Goal: Task Accomplishment & Management: Use online tool/utility

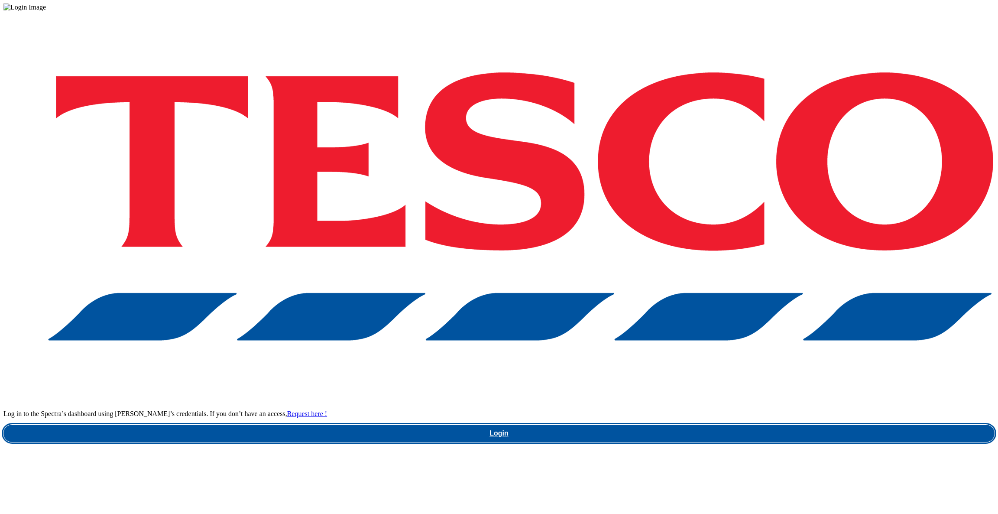
click at [758, 424] on link "Login" at bounding box center [498, 432] width 991 height 17
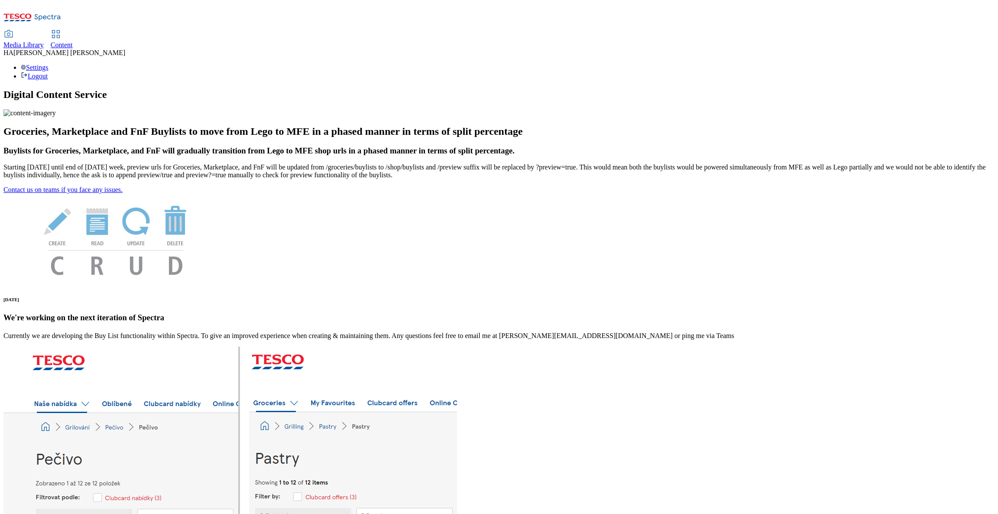
click at [73, 41] on span "Content" at bounding box center [62, 44] width 22 height 7
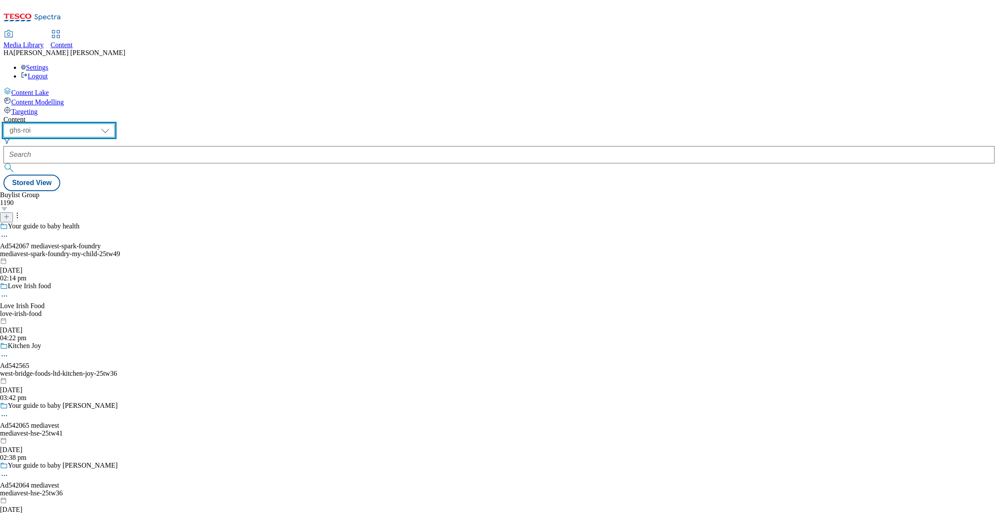
click at [115, 123] on select "ghs-roi ghs-uk" at bounding box center [58, 130] width 111 height 14
select select "ghs-uk"
click at [112, 123] on select "ghs-roi ghs-uk" at bounding box center [58, 130] width 111 height 14
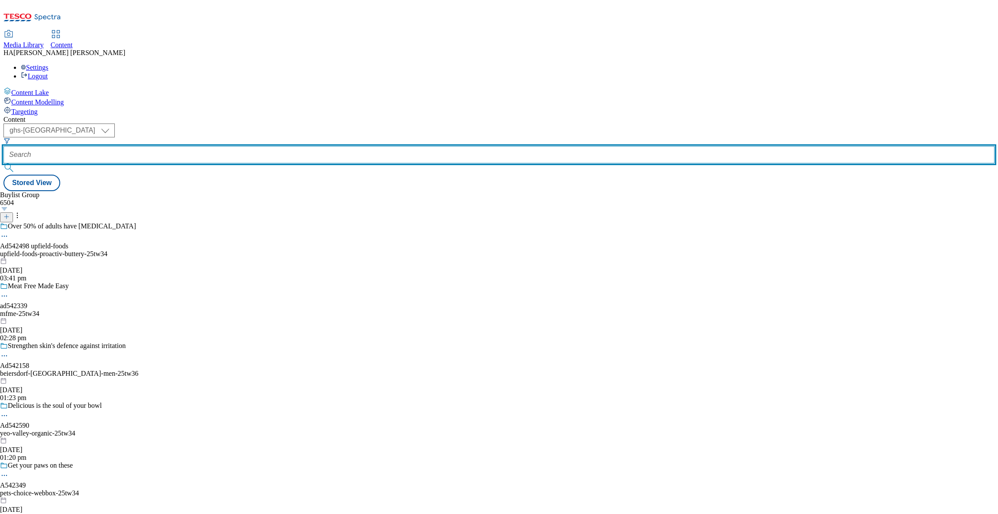
click at [207, 146] on input "text" at bounding box center [498, 154] width 991 height 17
paste input "low-everyday-prices"
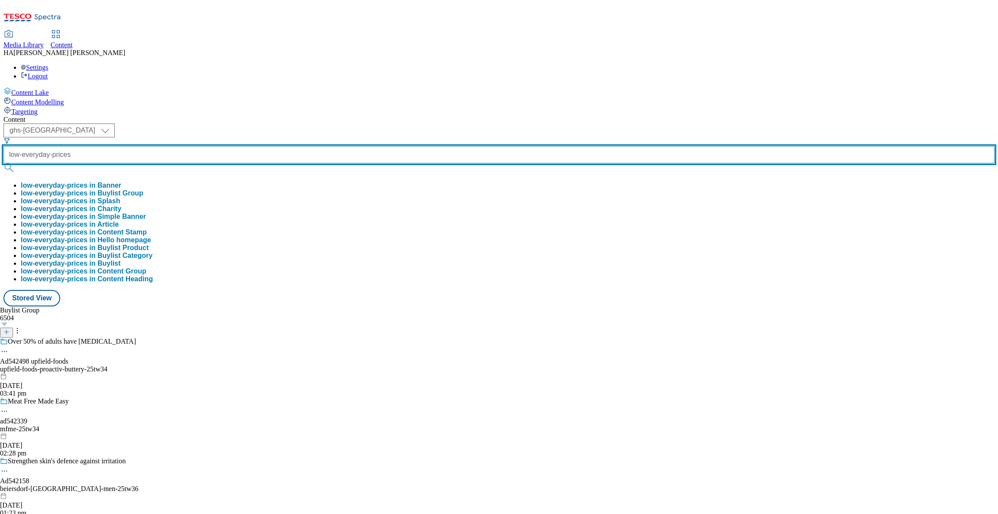
type input "low-everyday-prices"
click at [3, 163] on button "submit" at bounding box center [9, 167] width 12 height 9
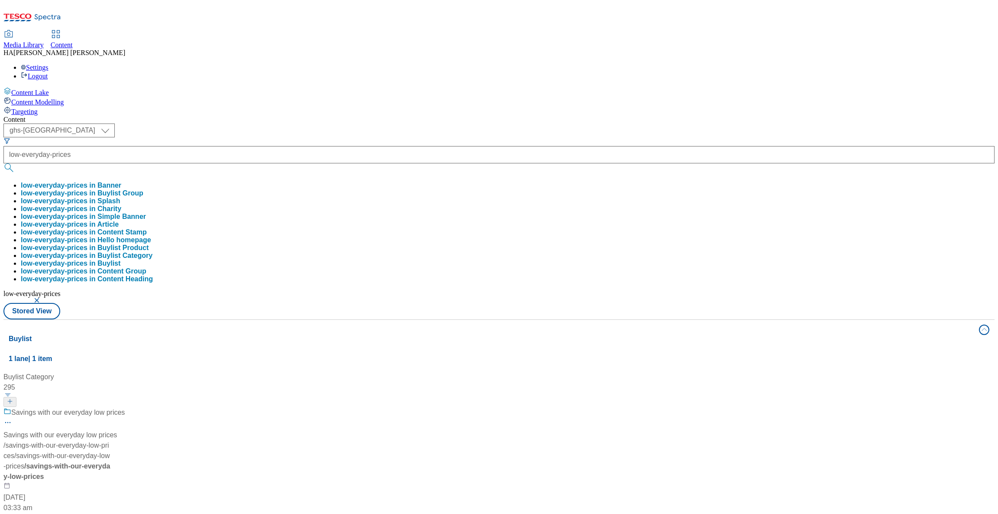
click at [143, 189] on button "low-everyday-prices in Buylist Group" at bounding box center [82, 193] width 123 height 8
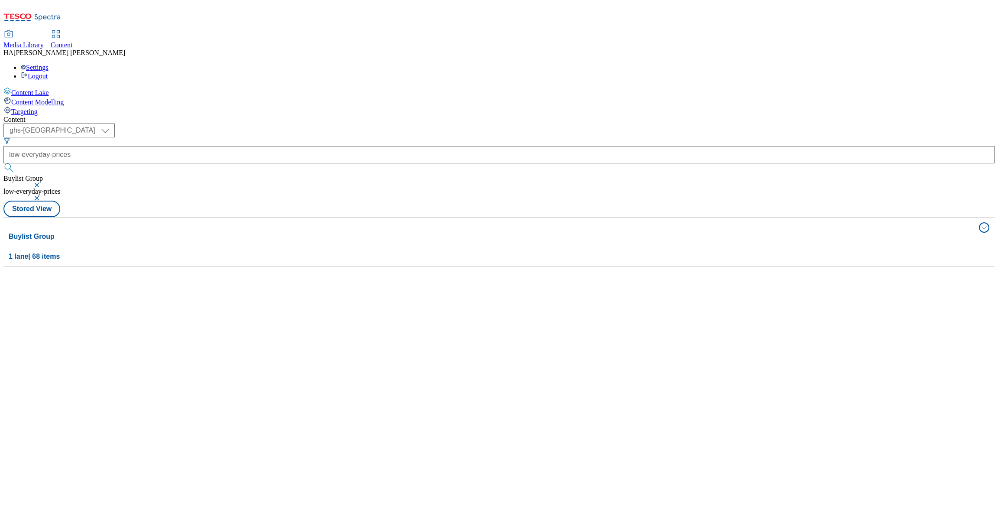
click at [42, 182] on button "button" at bounding box center [37, 184] width 9 height 5
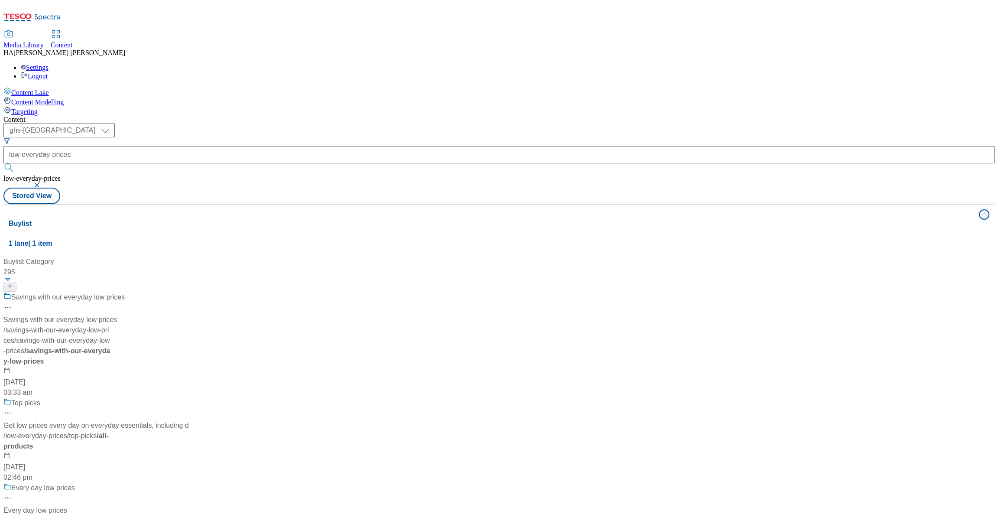
click at [347, 123] on div "( optional ) ghs-roi ghs-uk ghs-uk low-everyday-prices low-everyday-prices Stor…" at bounding box center [498, 163] width 991 height 81
click at [42, 182] on button "button" at bounding box center [37, 184] width 9 height 5
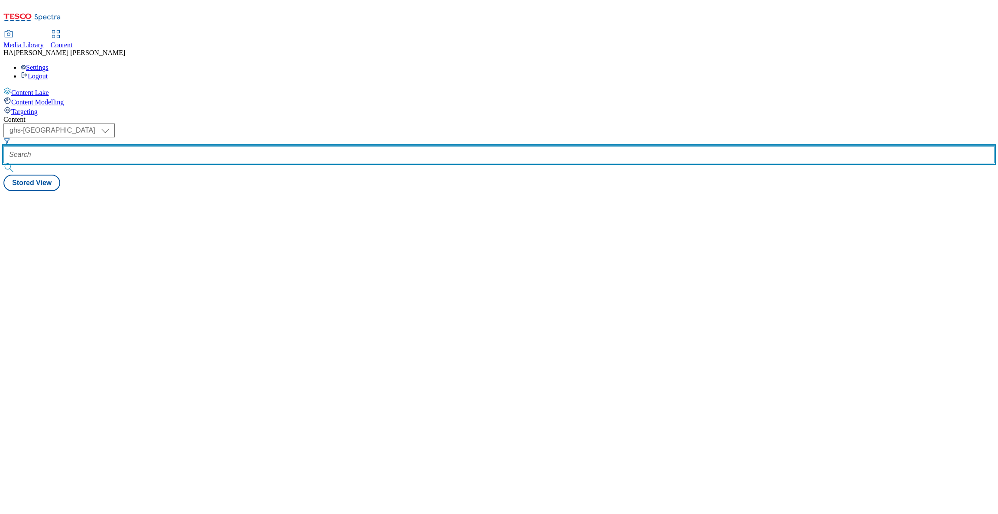
click at [207, 146] on input "text" at bounding box center [498, 154] width 991 height 17
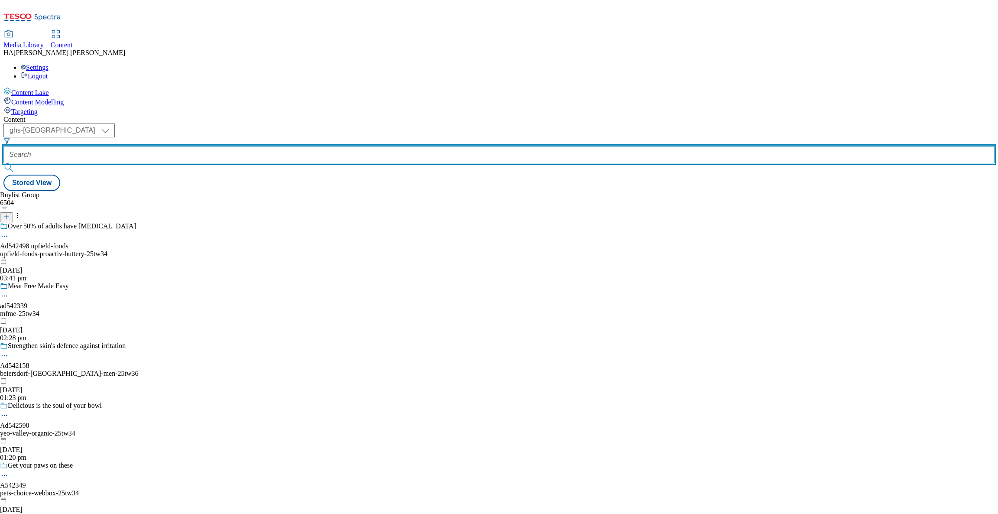
paste input "low-everyday-prices"
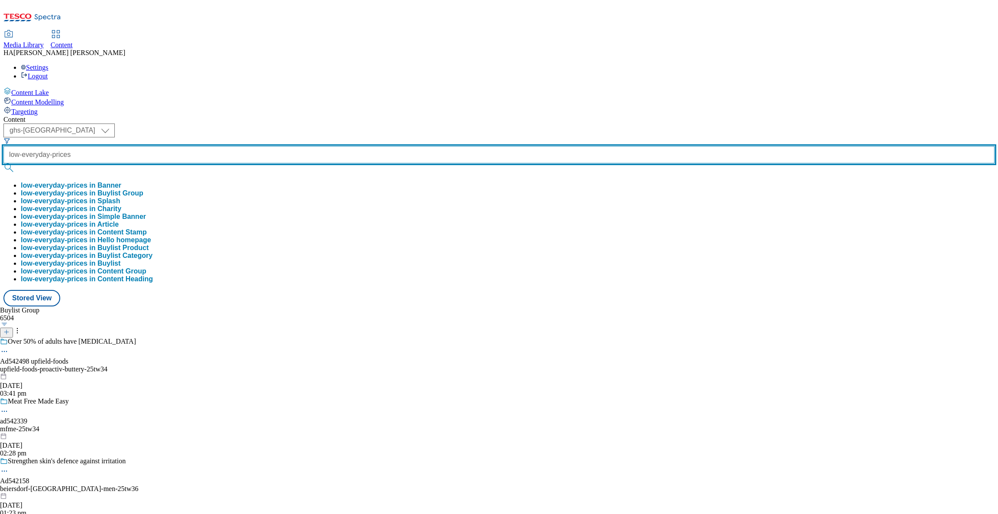
type input "low-everyday-prices"
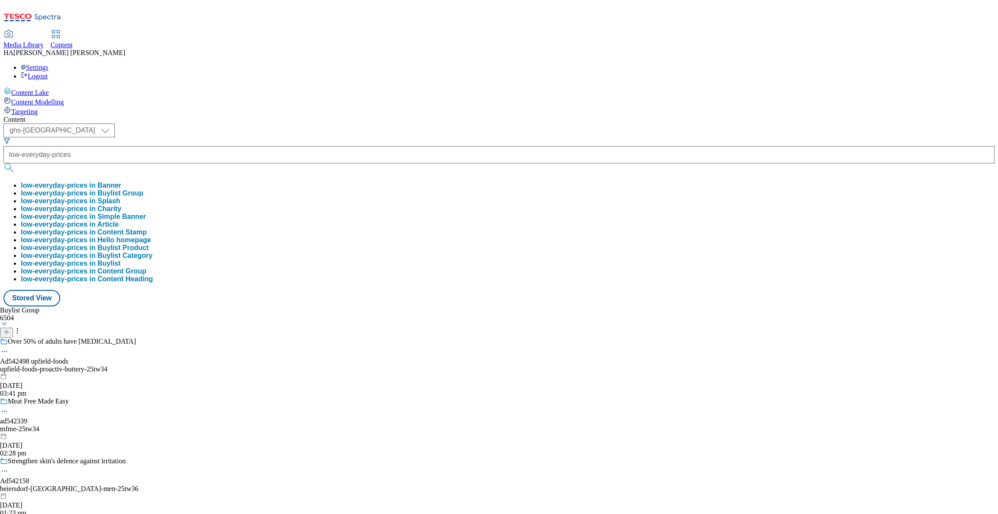
click at [143, 189] on button "low-everyday-prices in Buylist Group" at bounding box center [82, 193] width 123 height 8
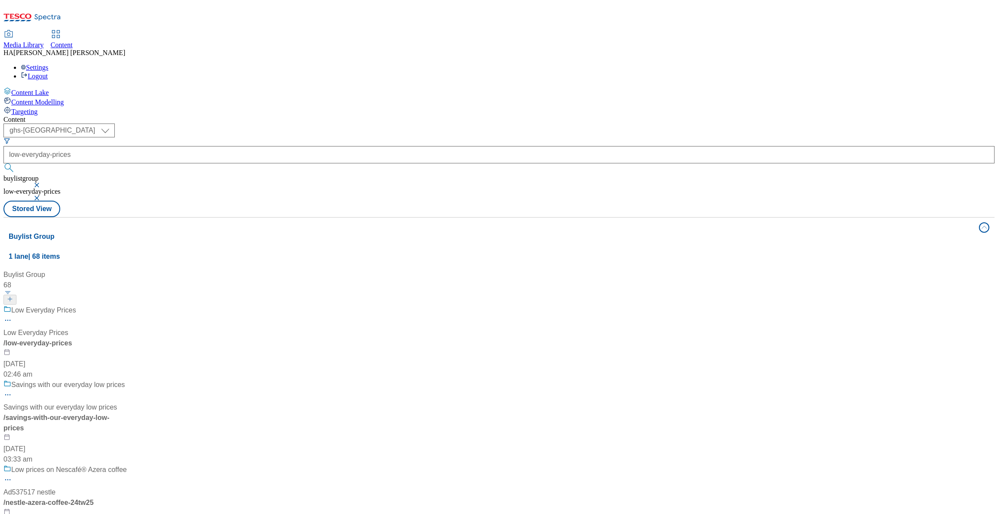
click at [127, 305] on div "Low Everyday Prices Low Everyday Prices / low-everyday-prices 17 Jul 2024 02:46…" at bounding box center [64, 342] width 123 height 74
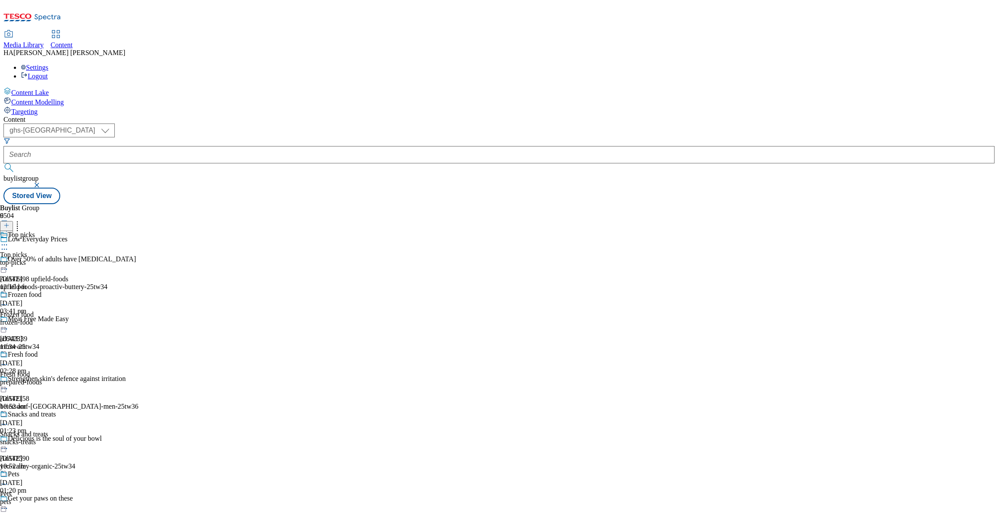
click at [75, 259] on div "top-picks" at bounding box center [37, 263] width 75 height 8
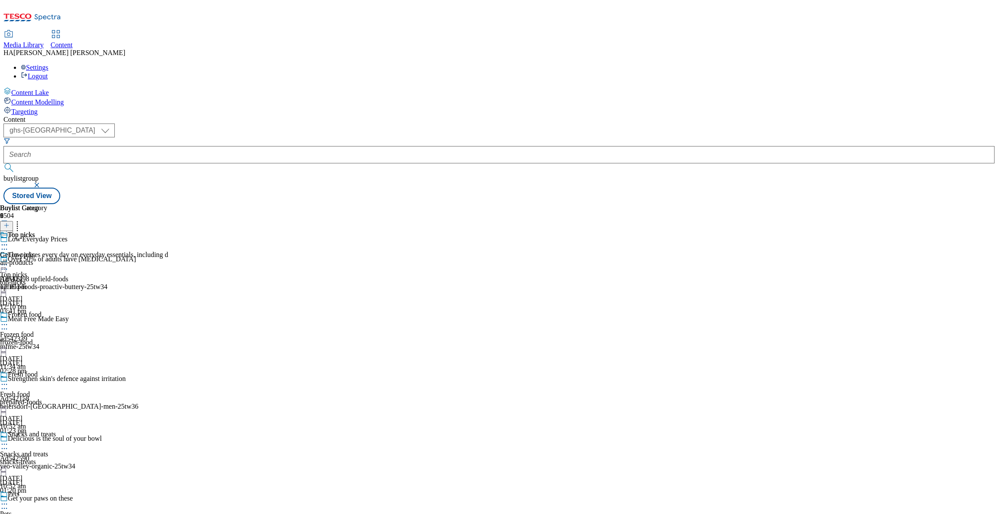
click at [168, 259] on div "all-products" at bounding box center [84, 263] width 168 height 8
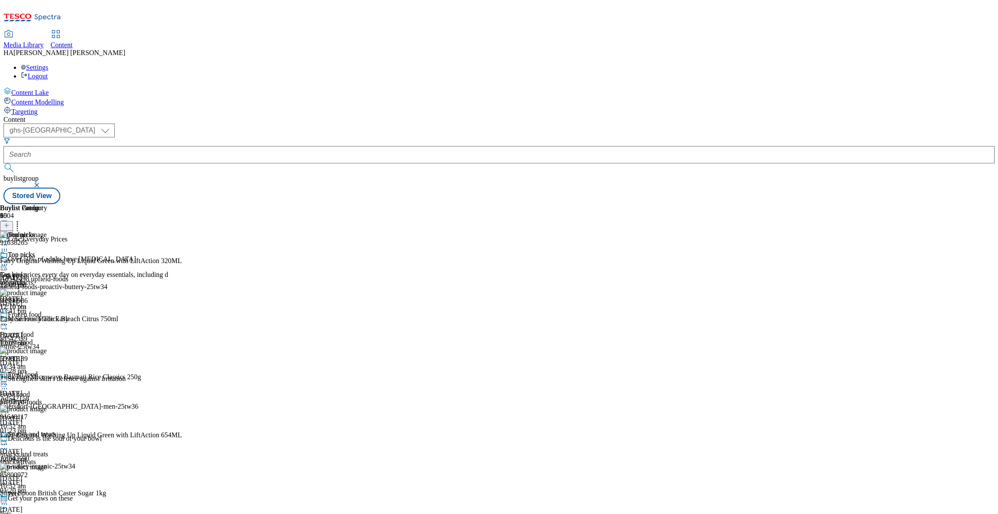
click at [9, 260] on icon at bounding box center [4, 264] width 9 height 9
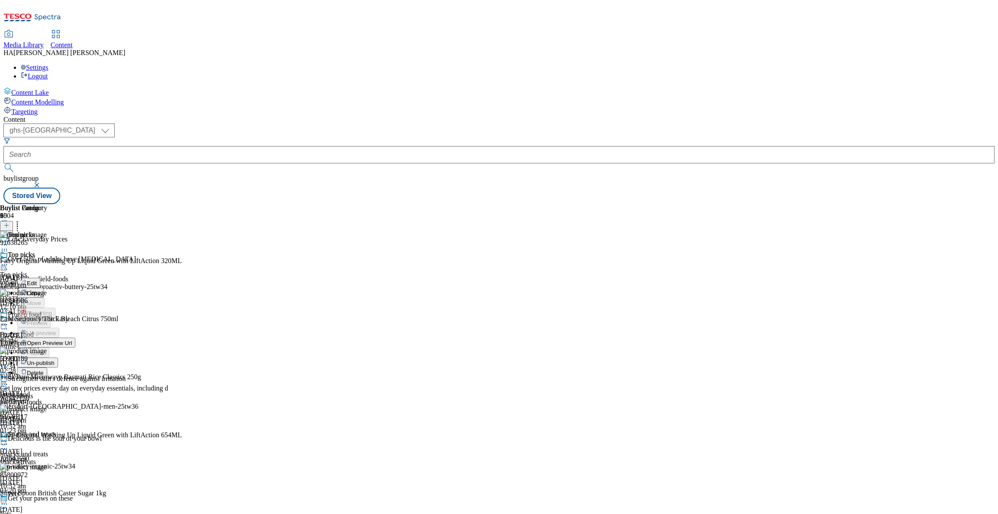
click at [55, 359] on span "Un-publish" at bounding box center [41, 362] width 28 height 6
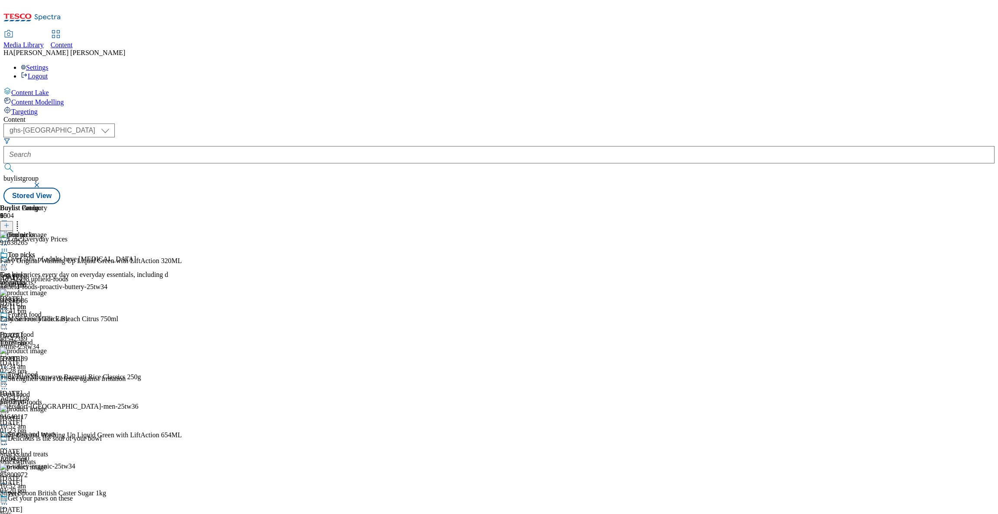
click at [22, 220] on icon at bounding box center [17, 224] width 9 height 9
click at [9, 260] on icon at bounding box center [4, 264] width 9 height 9
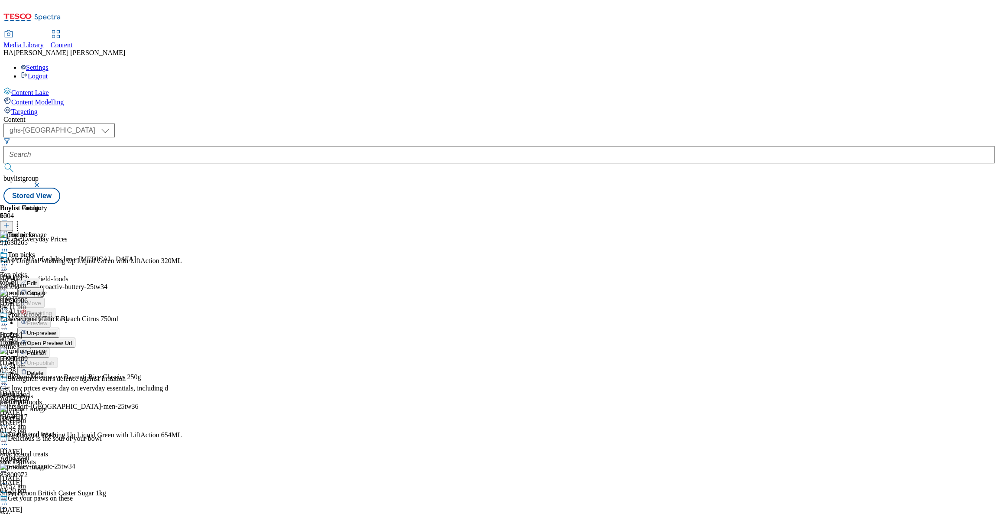
click at [56, 330] on span "Un-preview" at bounding box center [41, 333] width 29 height 6
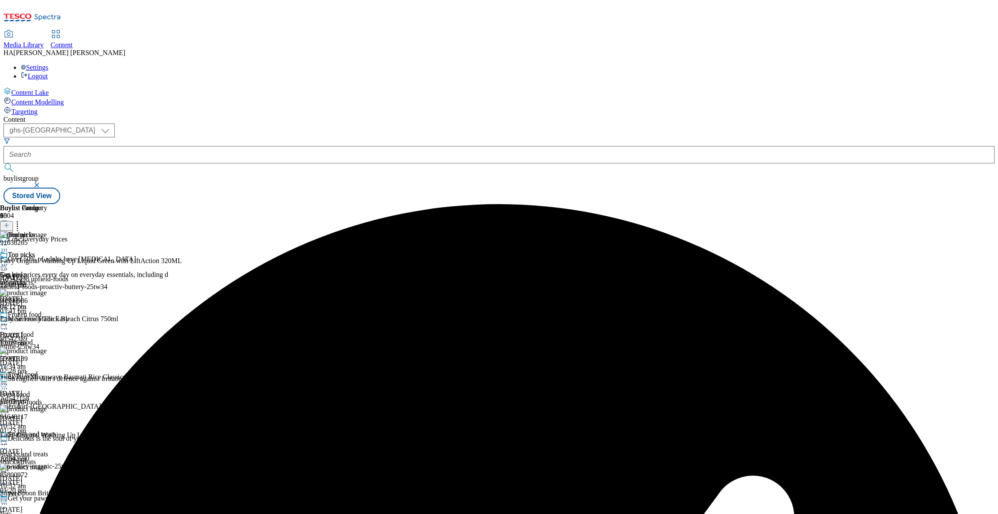
click at [22, 220] on icon at bounding box center [17, 224] width 9 height 9
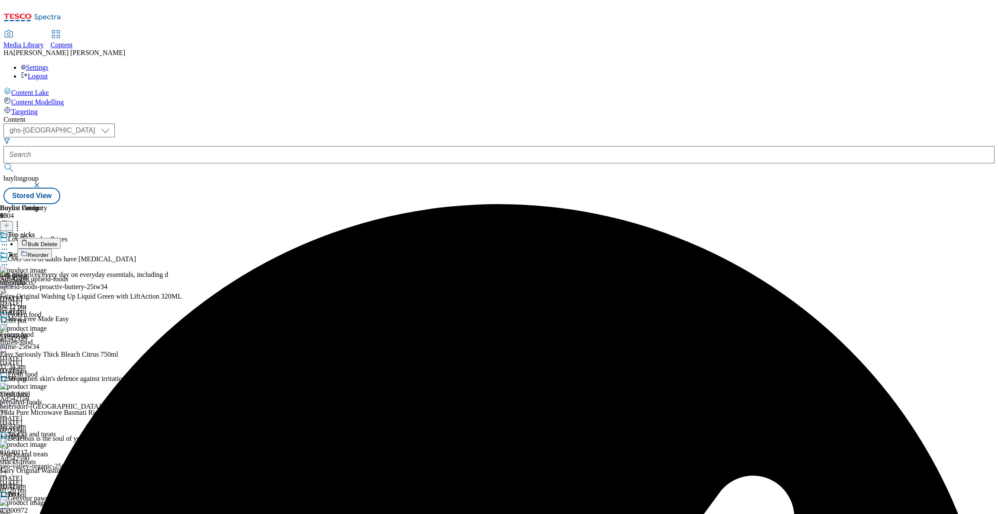
click at [61, 238] on button "Bulk Delete" at bounding box center [38, 243] width 43 height 11
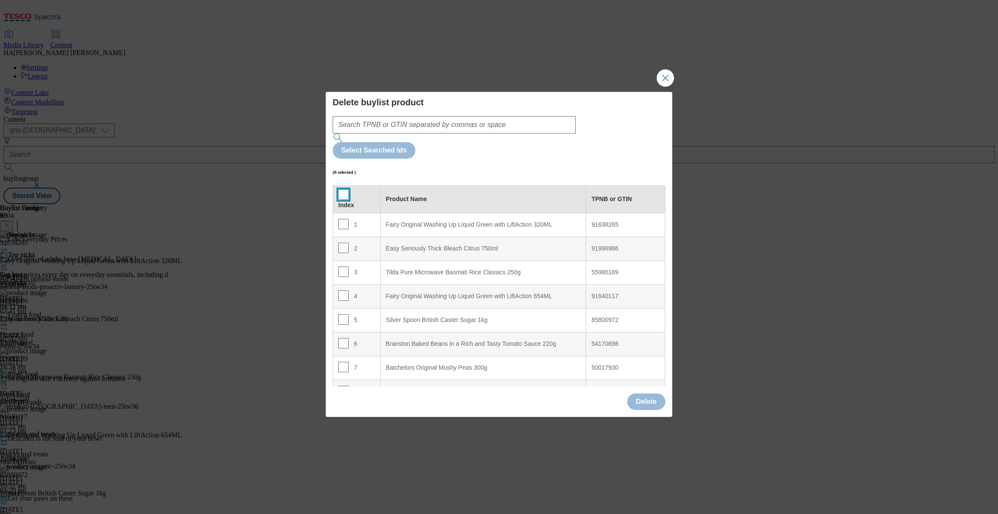
click at [342, 189] on input "Modal" at bounding box center [343, 194] width 10 height 10
checkbox input "true"
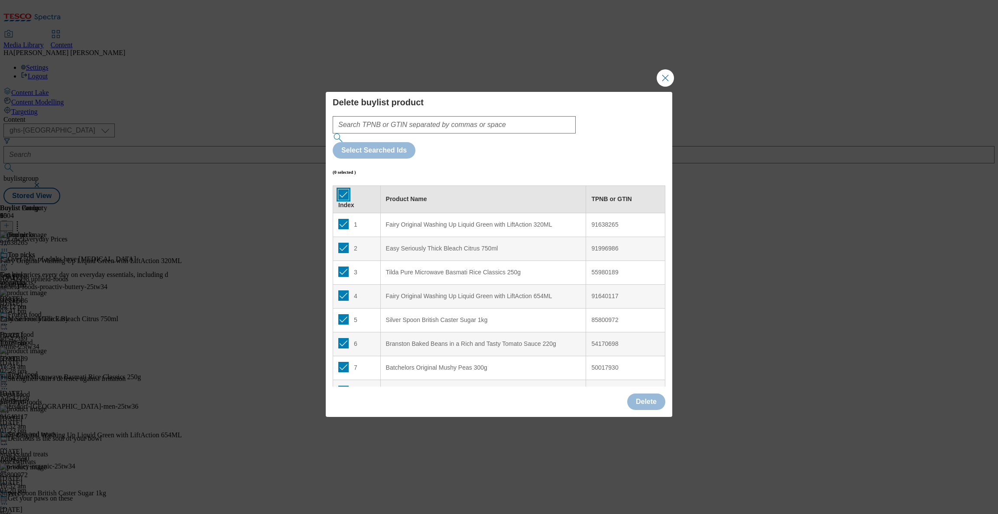
checkbox input "true"
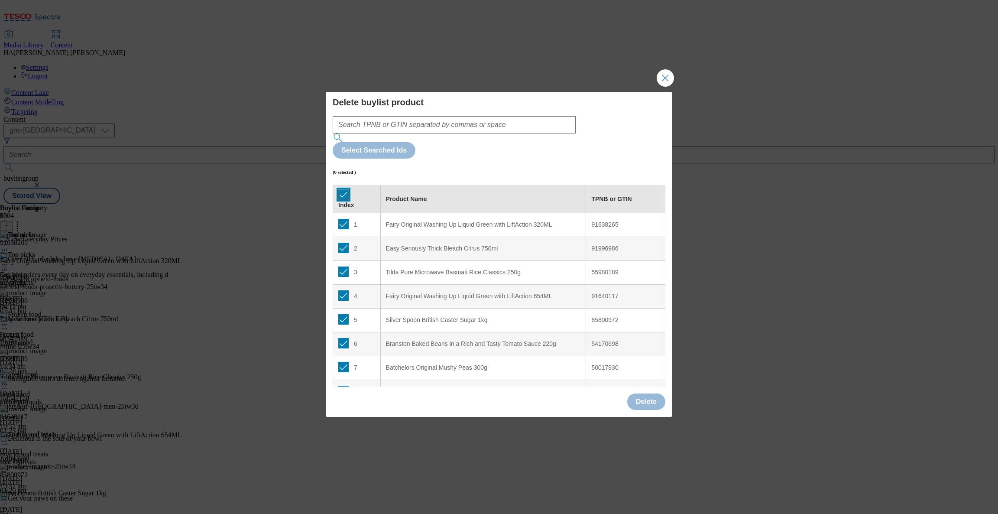
checkbox input "true"
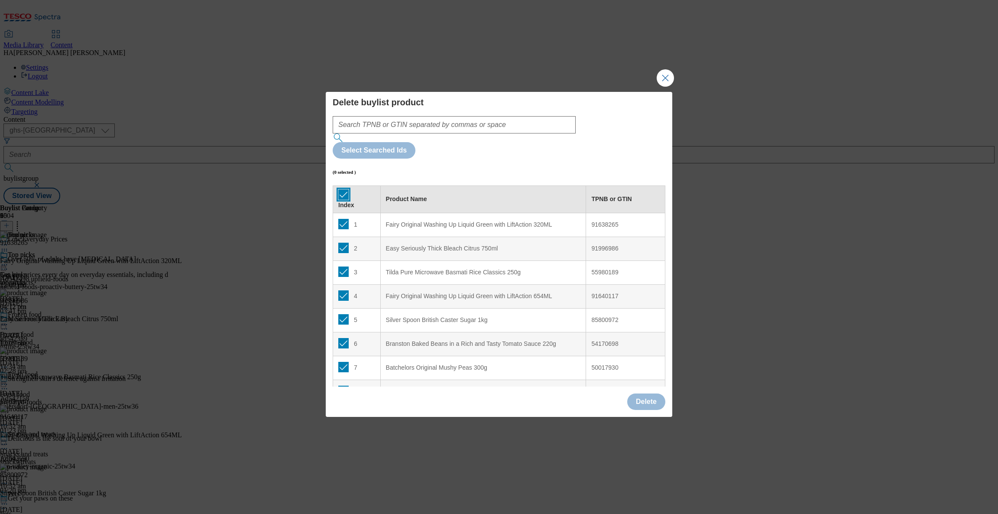
checkbox input "true"
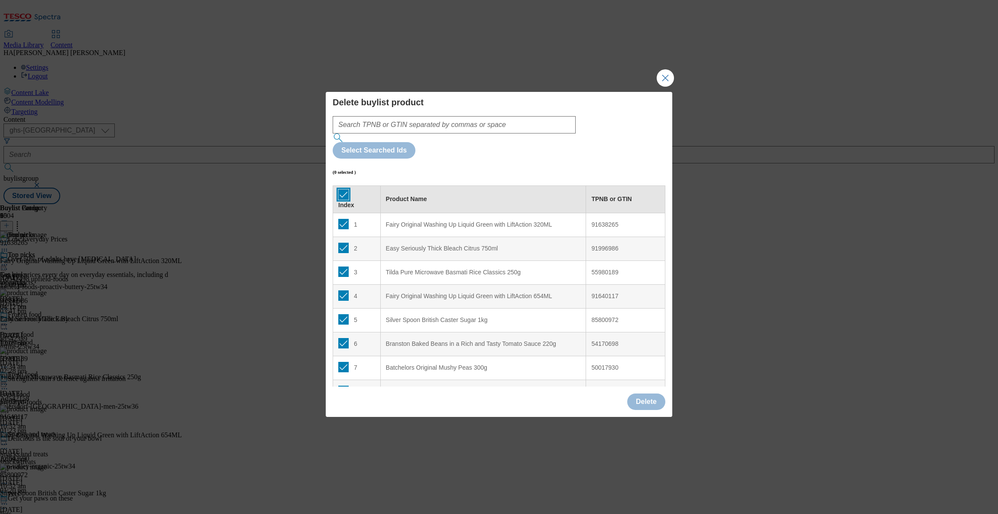
checkbox input "true"
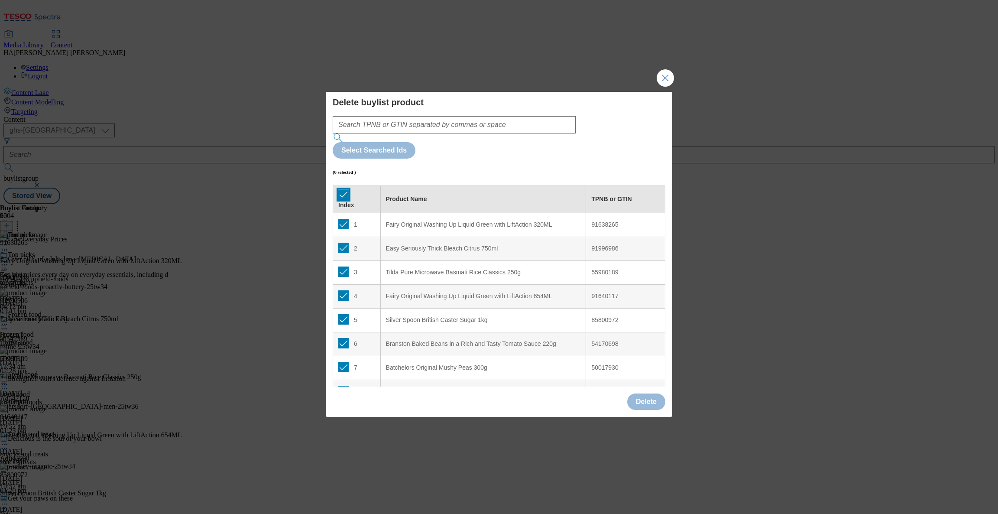
checkbox input "true"
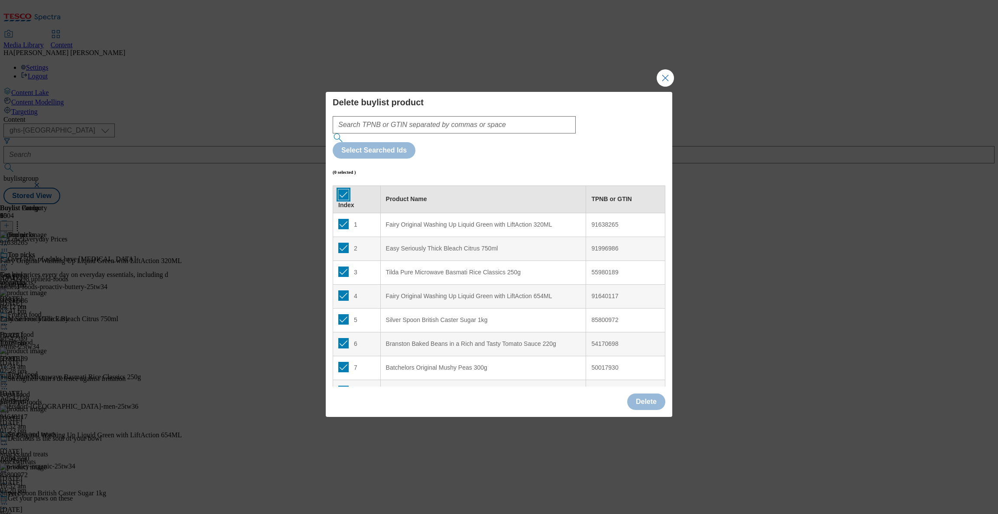
checkbox input "true"
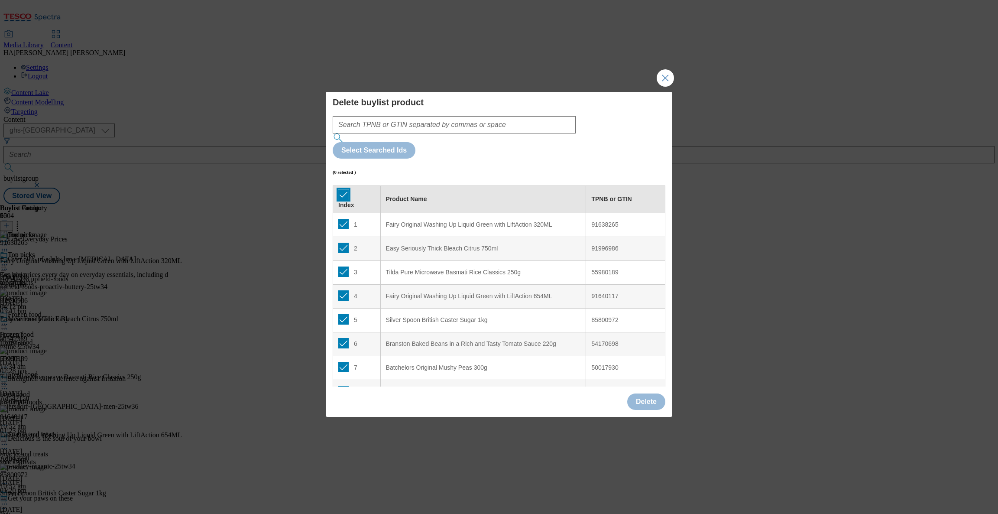
checkbox input "true"
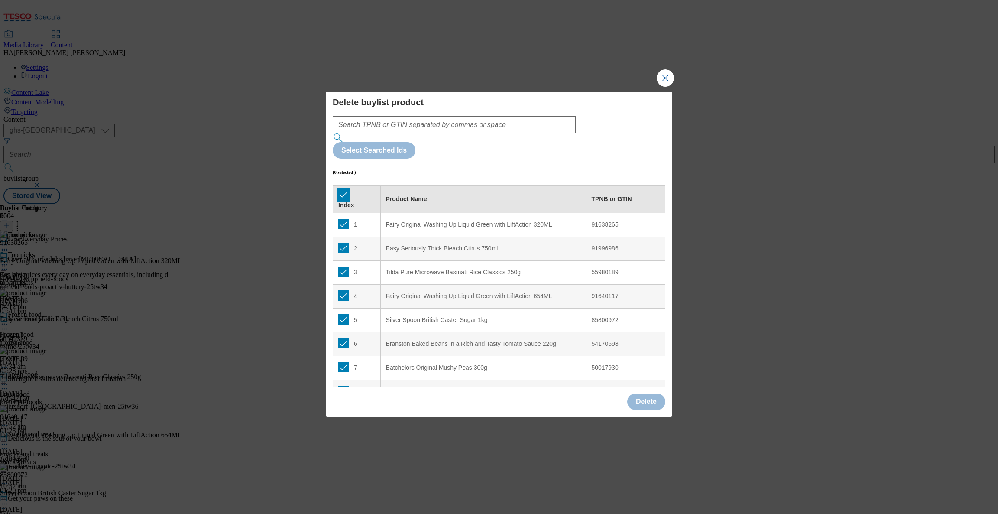
checkbox input "true"
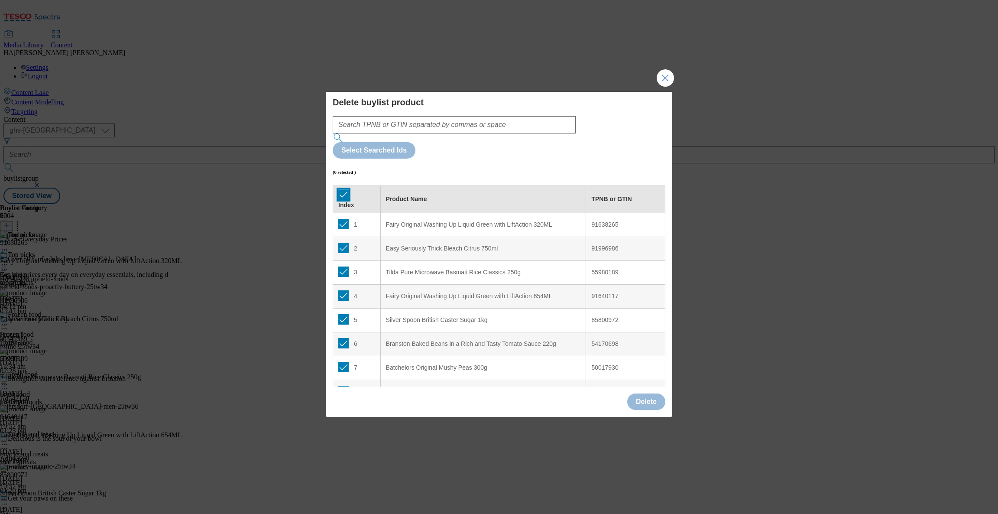
checkbox input "true"
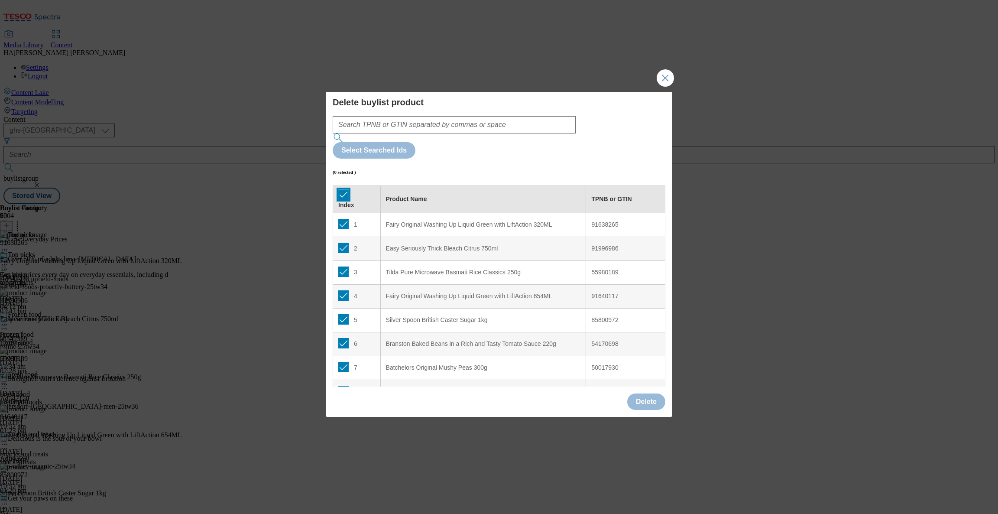
checkbox input "true"
click at [641, 393] on button "Delete" at bounding box center [646, 401] width 38 height 16
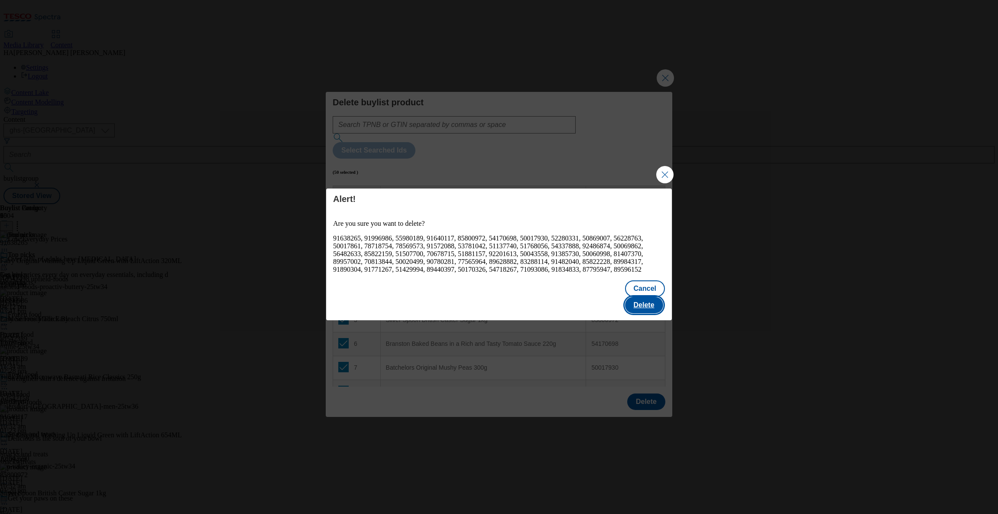
click at [639, 301] on button "Delete" at bounding box center [644, 305] width 38 height 16
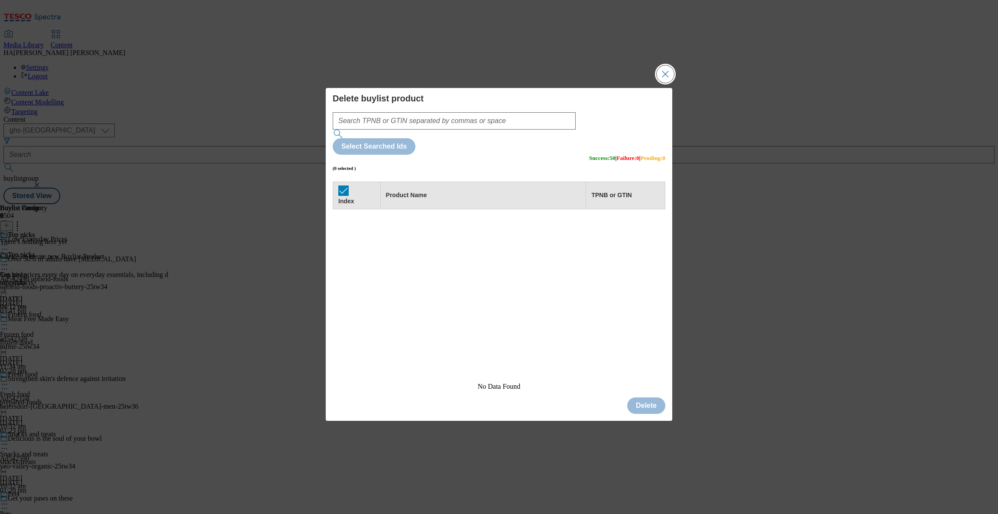
click at [674, 83] on button "Close Modal" at bounding box center [665, 73] width 17 height 17
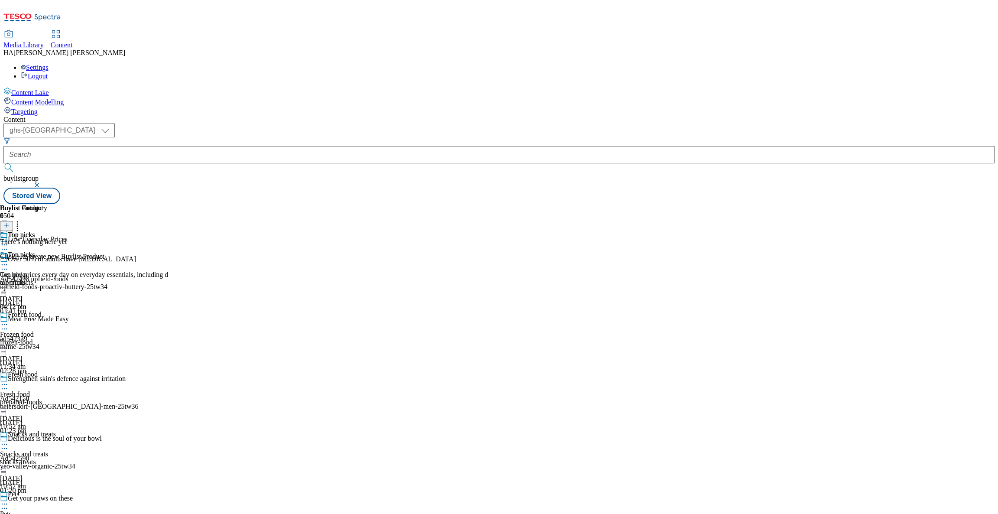
click at [10, 222] on icon at bounding box center [6, 225] width 6 height 6
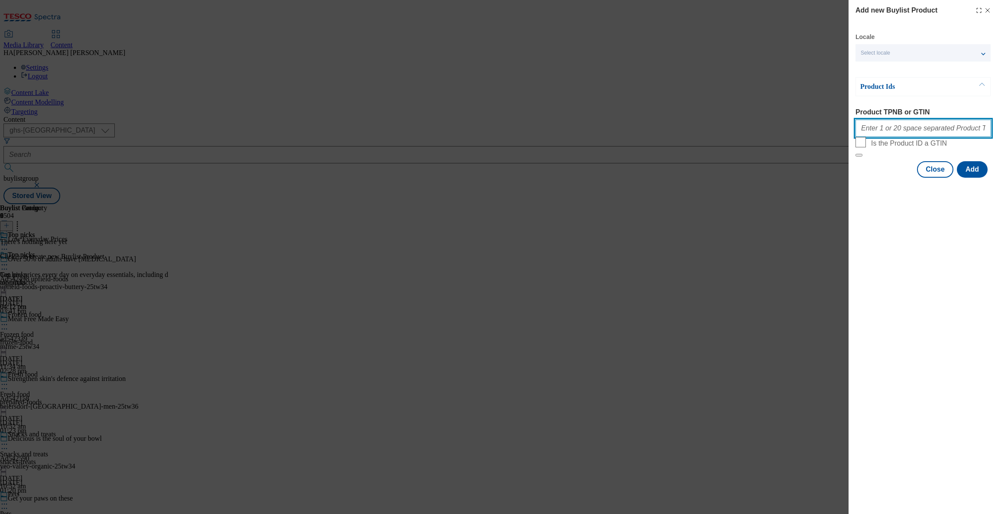
click at [898, 129] on input "Product TPNB or GTIN" at bounding box center [923, 128] width 136 height 17
paste input "91638265 51203282 55980189 50017930 91640117 85800972 52280331 51507700 5086900…"
type input "91638265 51203282 55980189 50017930 91640117 85800972 52280331 51507700 5086900…"
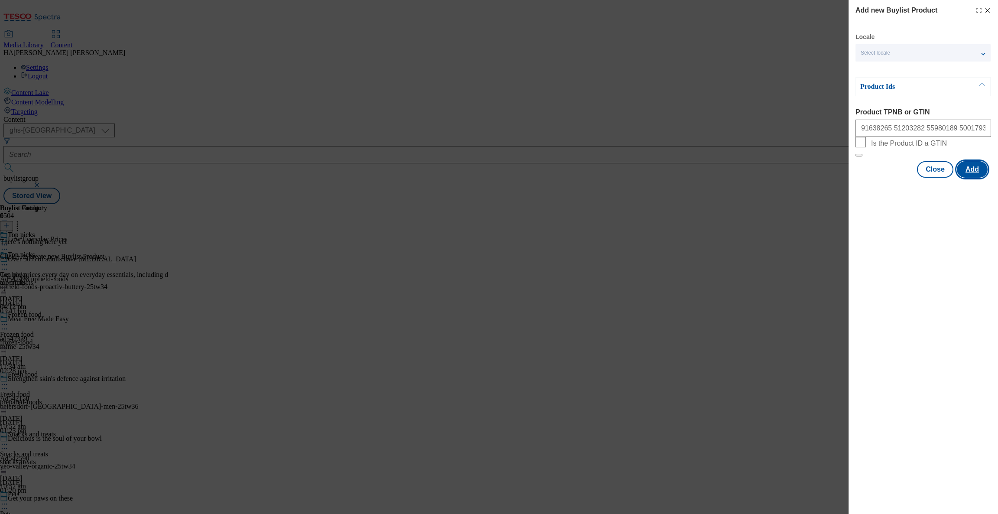
click at [978, 178] on button "Add" at bounding box center [972, 169] width 31 height 16
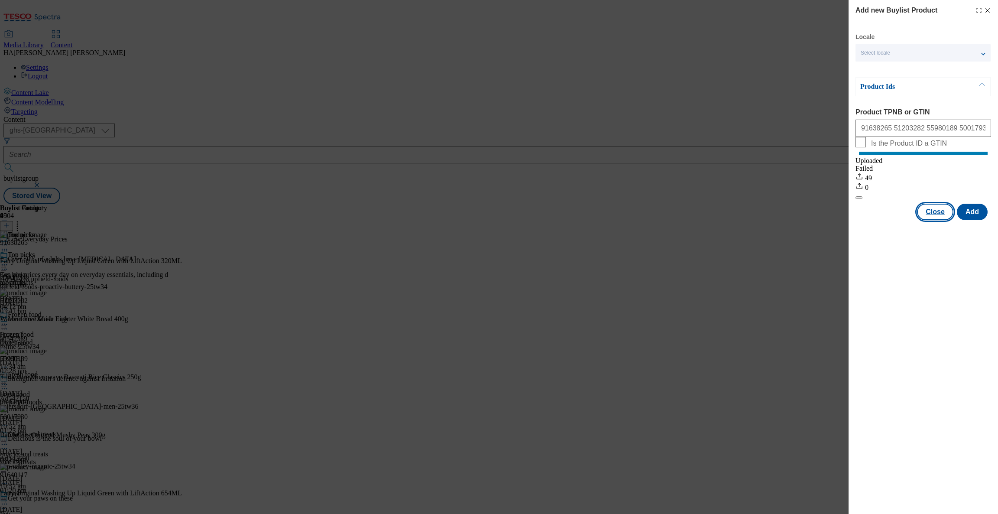
click at [937, 220] on button "Close" at bounding box center [935, 212] width 36 height 16
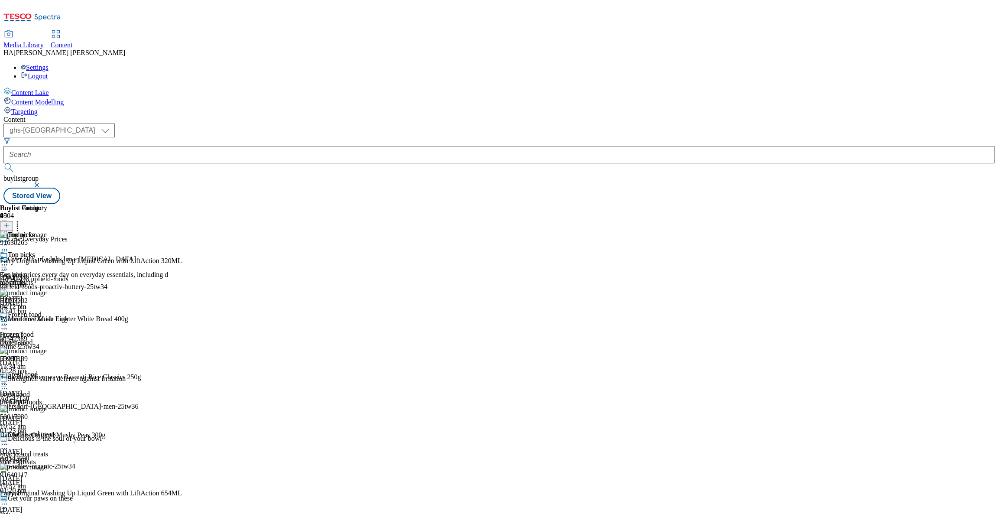
click at [9, 260] on icon at bounding box center [4, 264] width 9 height 9
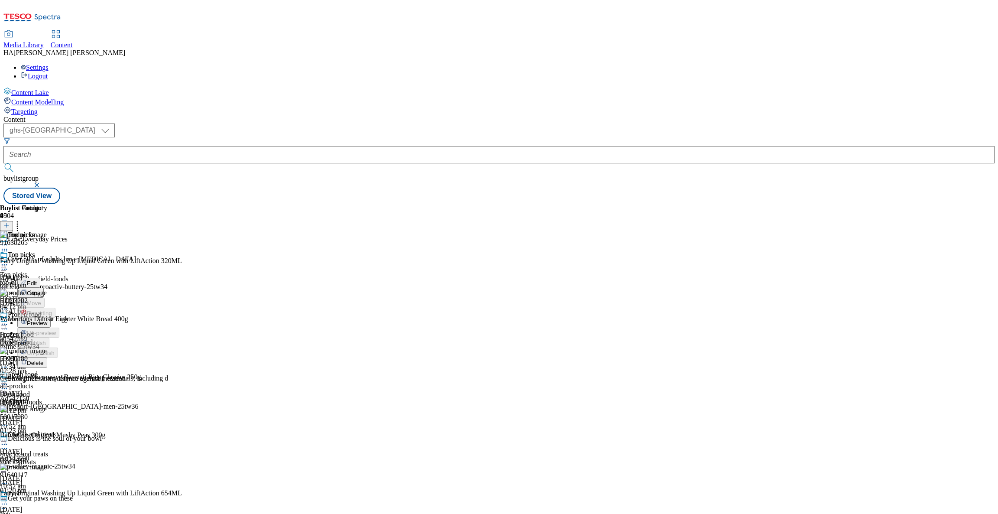
click at [47, 320] on span "Preview" at bounding box center [37, 323] width 20 height 6
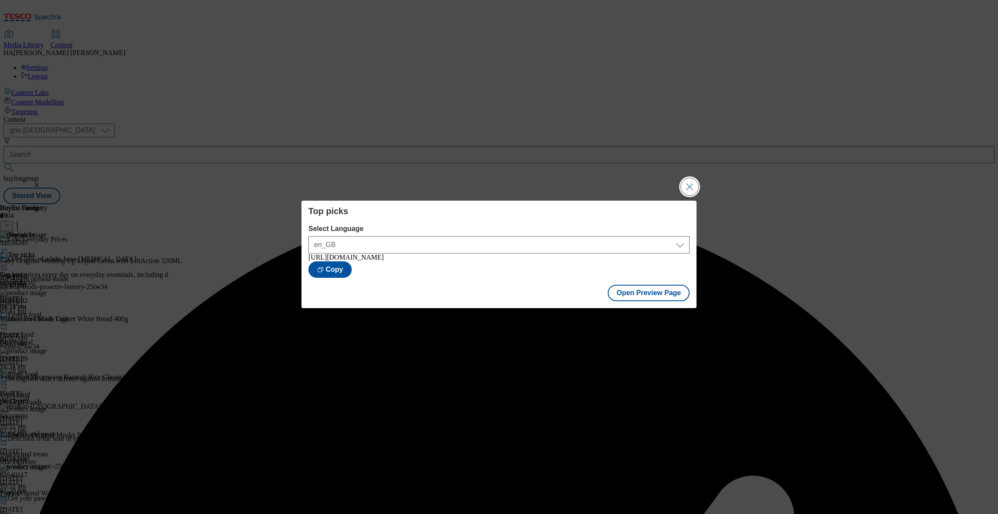
click at [696, 180] on button "Close Modal" at bounding box center [689, 186] width 17 height 17
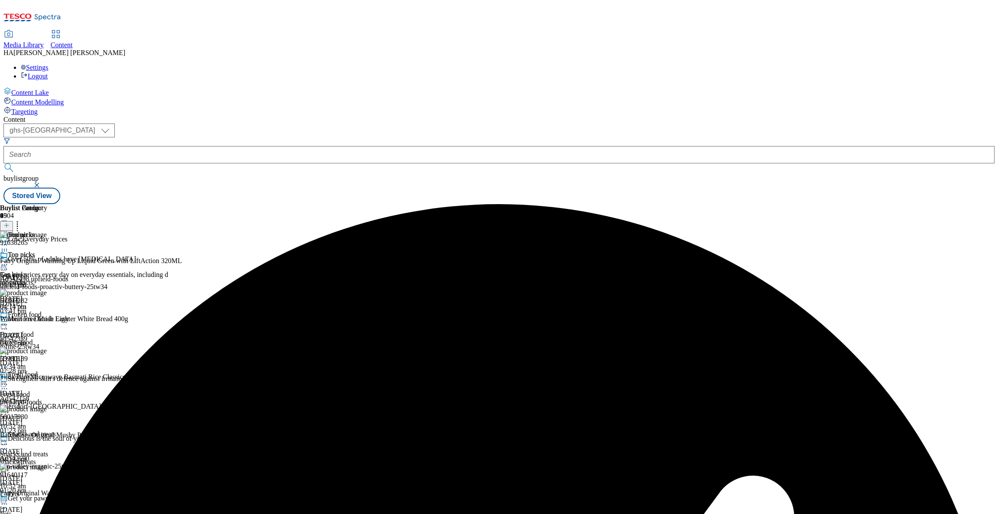
click at [22, 220] on icon at bounding box center [17, 224] width 9 height 9
click at [168, 251] on div "Top picks Get low prices every day on everyday essentials, including d all-prod…" at bounding box center [84, 281] width 168 height 60
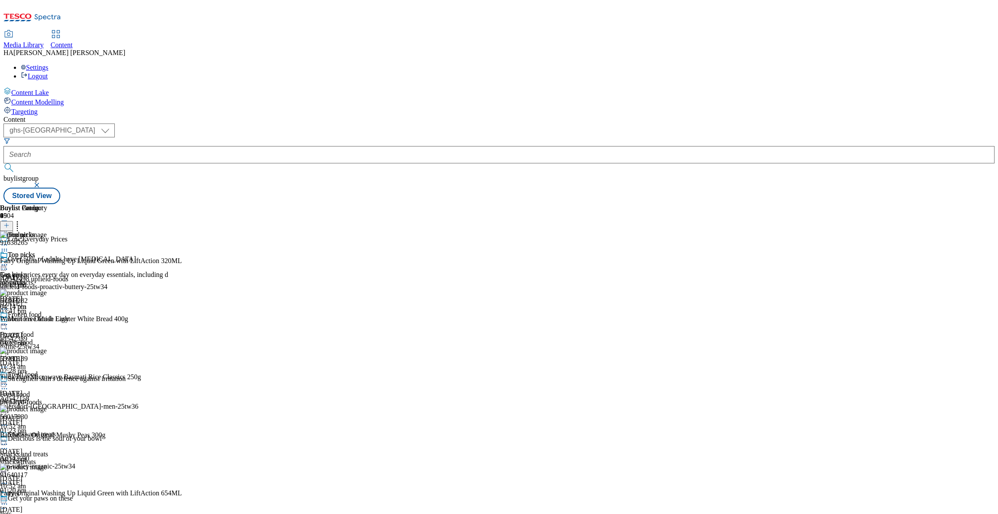
click at [10, 222] on icon at bounding box center [6, 225] width 6 height 6
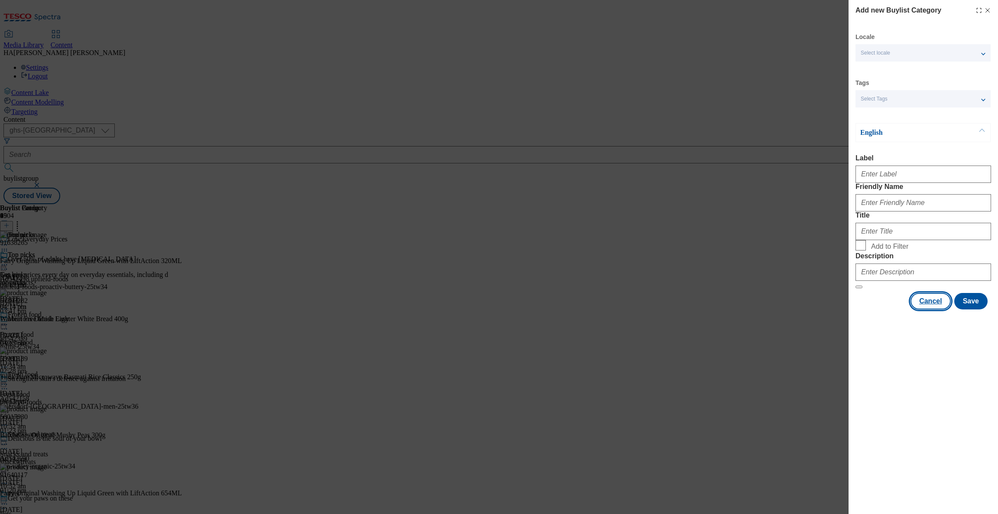
click at [931, 309] on button "Cancel" at bounding box center [930, 301] width 40 height 16
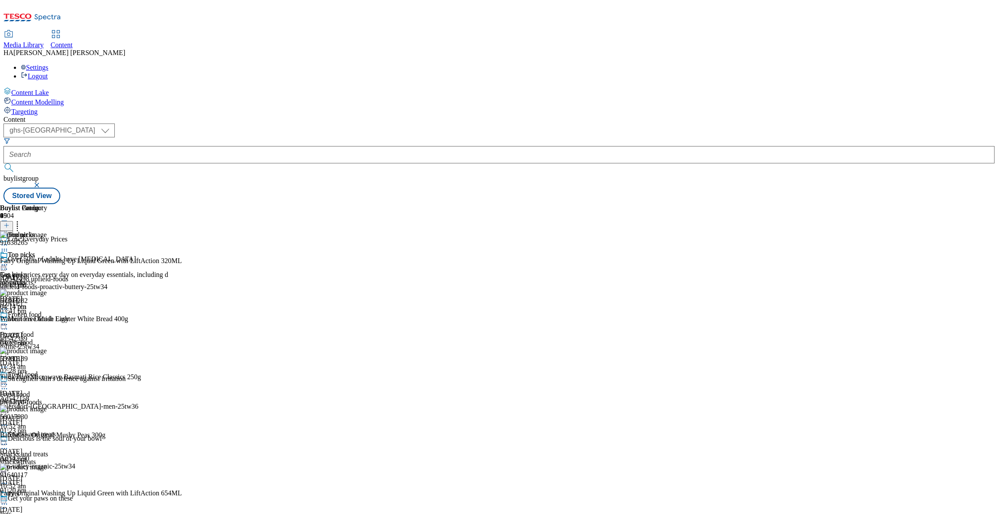
click at [9, 260] on icon at bounding box center [4, 264] width 9 height 9
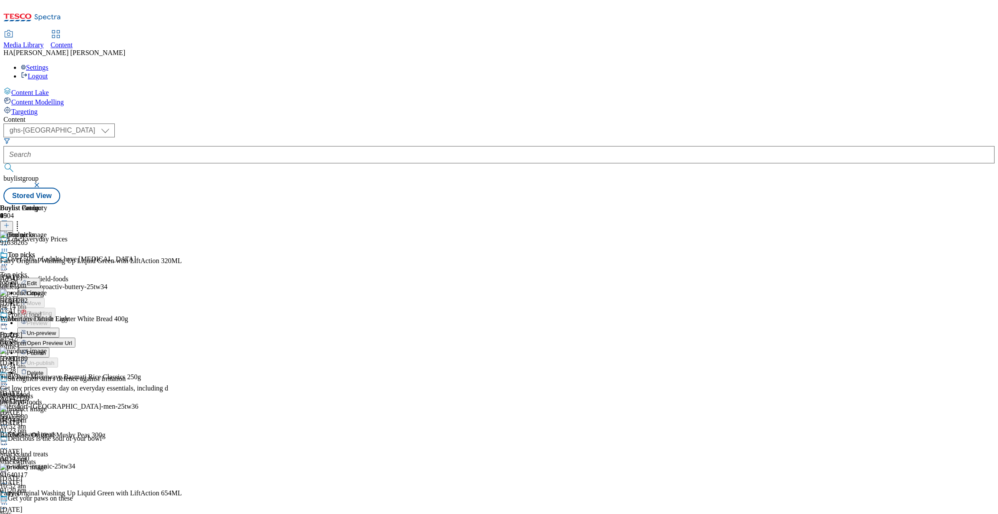
click at [49, 347] on button "Publish" at bounding box center [33, 352] width 32 height 10
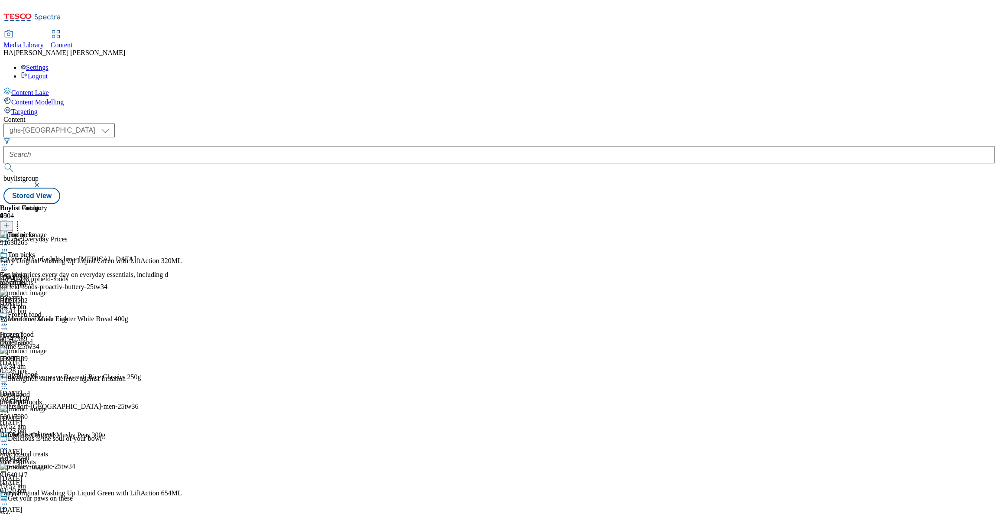
click at [9, 260] on icon at bounding box center [4, 264] width 9 height 9
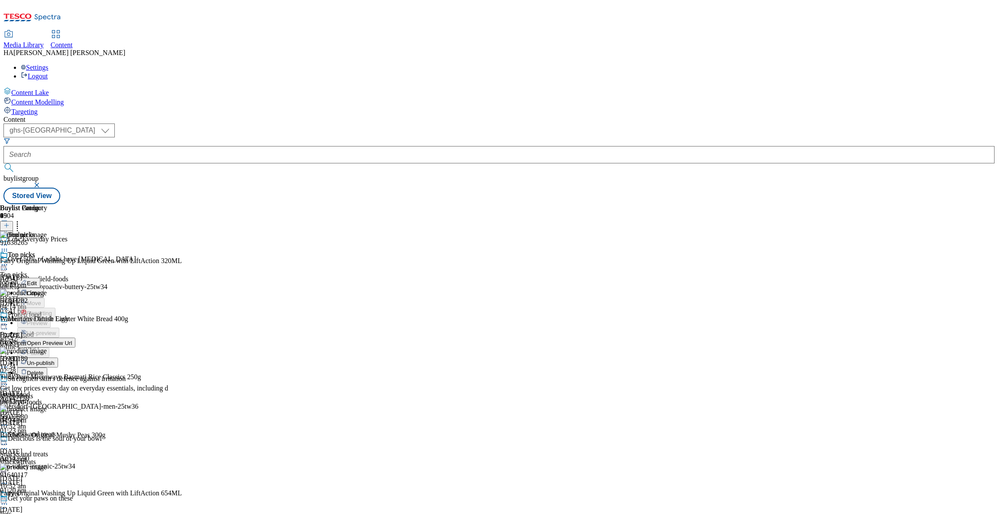
click at [55, 359] on span "Un-publish" at bounding box center [41, 362] width 28 height 6
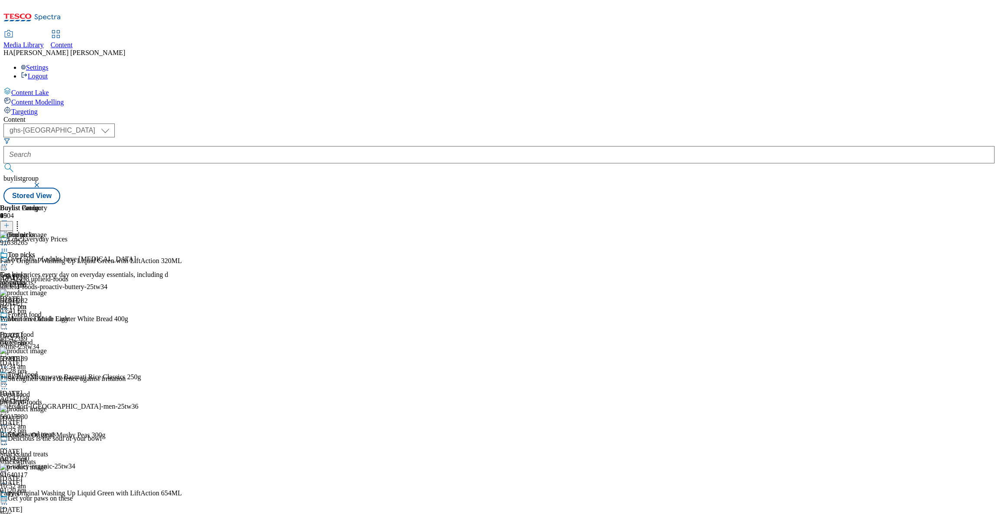
click at [9, 260] on icon at bounding box center [4, 264] width 9 height 9
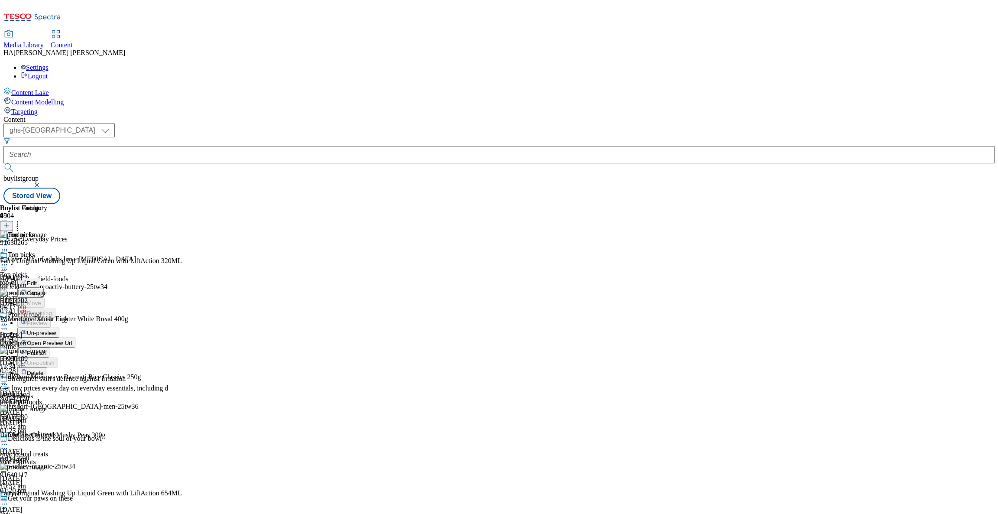
click at [56, 330] on span "Un-preview" at bounding box center [41, 333] width 29 height 6
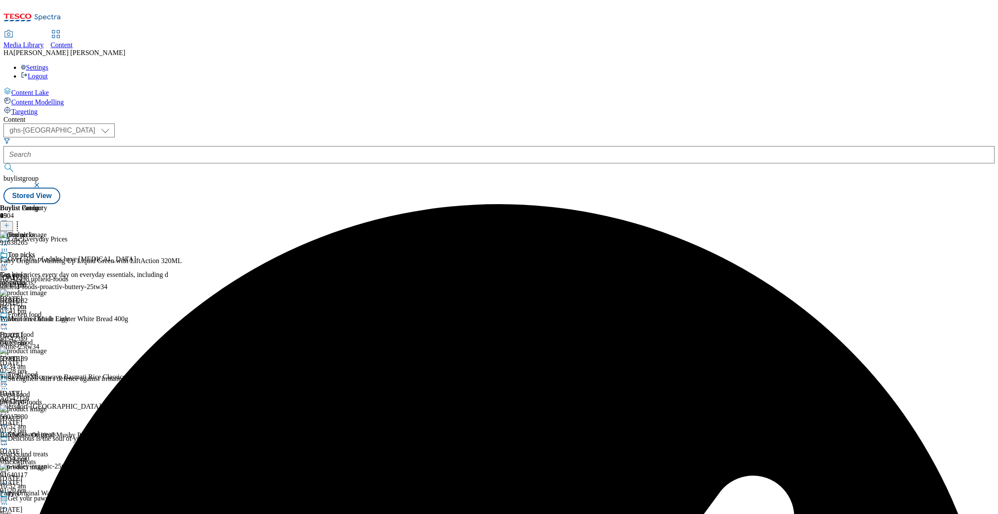
click at [9, 260] on icon at bounding box center [4, 264] width 9 height 9
click at [168, 317] on li "Preview" at bounding box center [92, 322] width 151 height 10
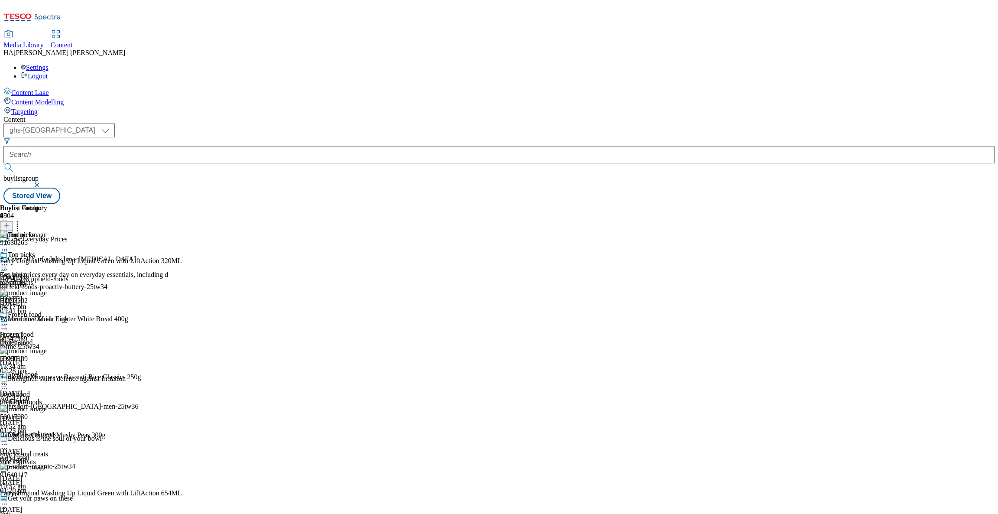
click at [9, 260] on icon at bounding box center [4, 264] width 9 height 9
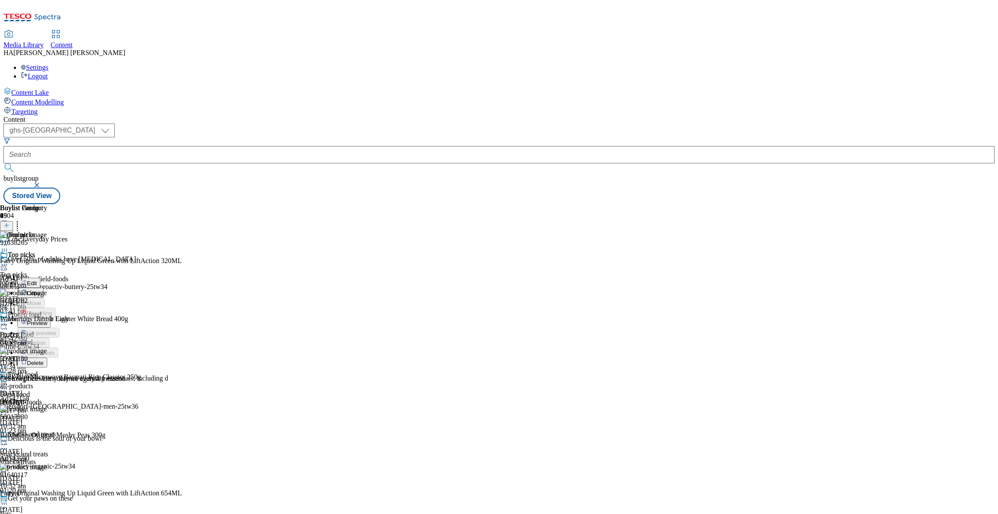
click at [51, 317] on button "Preview" at bounding box center [33, 322] width 33 height 10
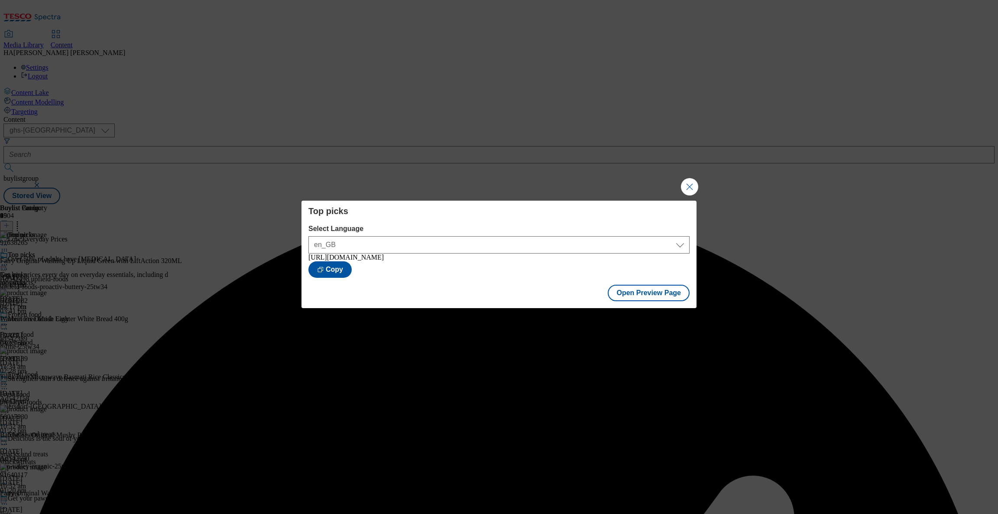
click at [699, 178] on div "Top picks Select Language en_GB en_GB https://www.tesco.com/groceries/en-GB/buy…" at bounding box center [499, 257] width 998 height 514
click at [692, 184] on button "Close Modal" at bounding box center [689, 186] width 17 height 17
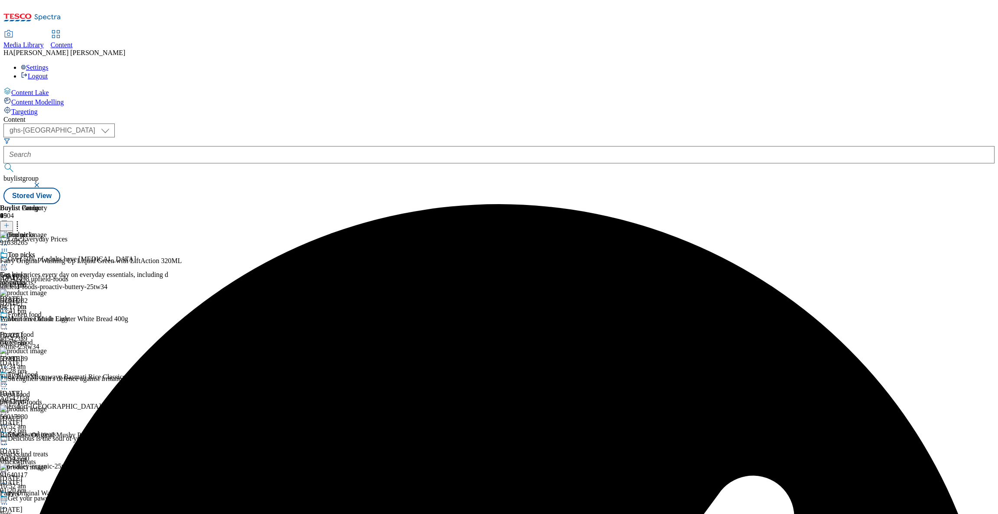
click at [9, 260] on icon at bounding box center [4, 264] width 9 height 9
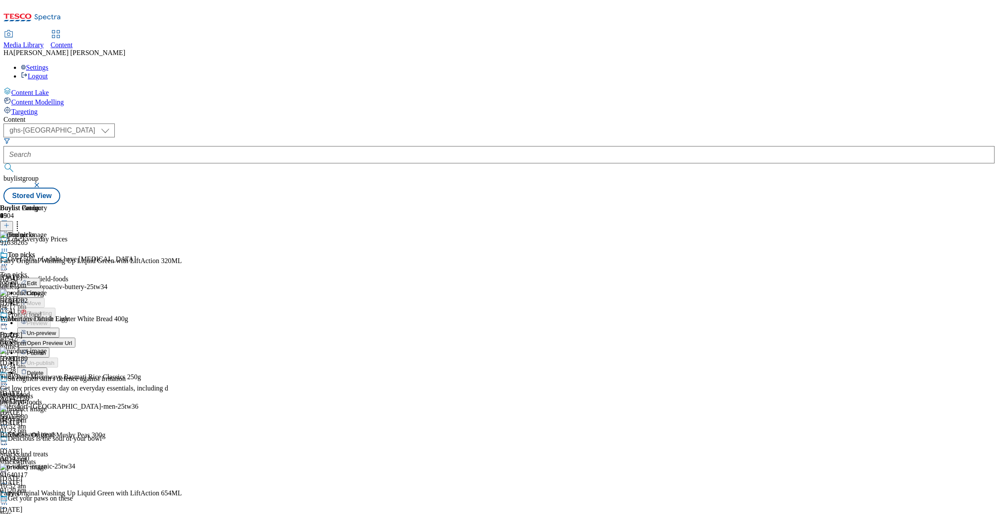
click at [49, 347] on button "Publish" at bounding box center [33, 352] width 32 height 10
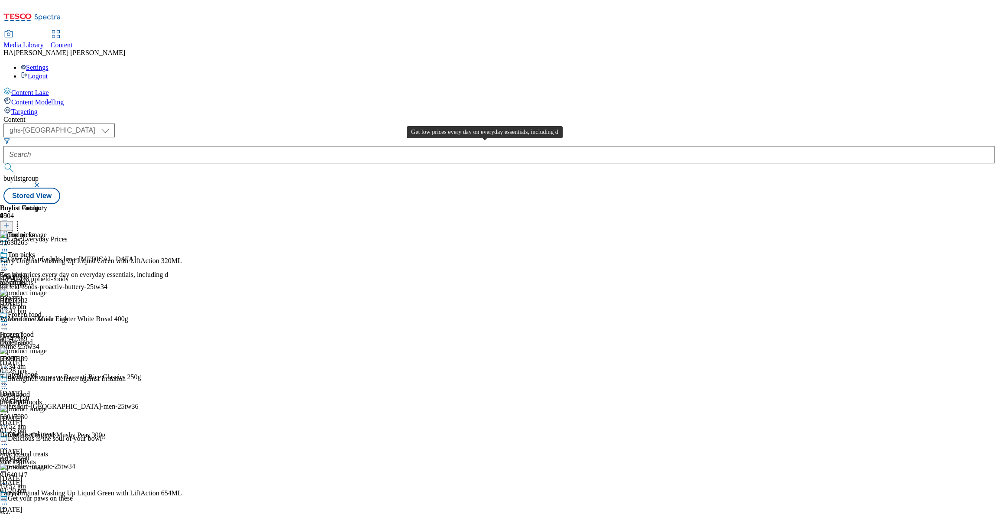
click at [168, 271] on div "Get low prices every day on everyday essentials, including d" at bounding box center [84, 275] width 168 height 8
click at [168, 278] on div "all-products" at bounding box center [84, 282] width 168 height 8
